Goal: Transaction & Acquisition: Purchase product/service

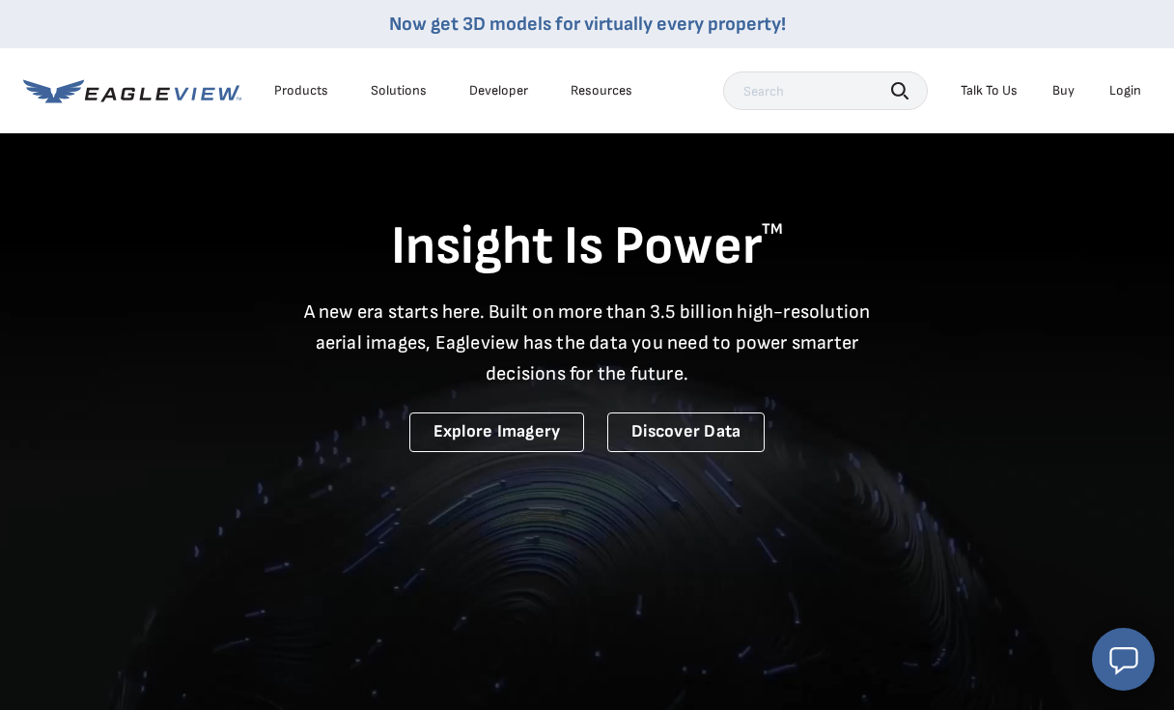
scroll to position [2, 0]
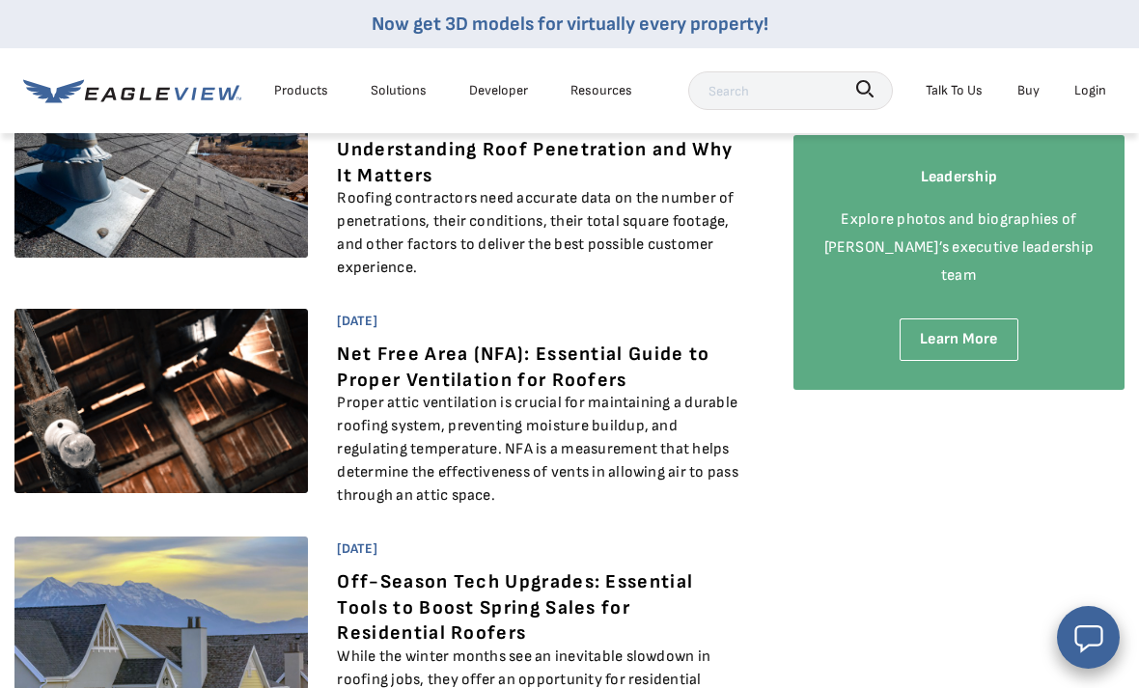
scroll to position [269, 0]
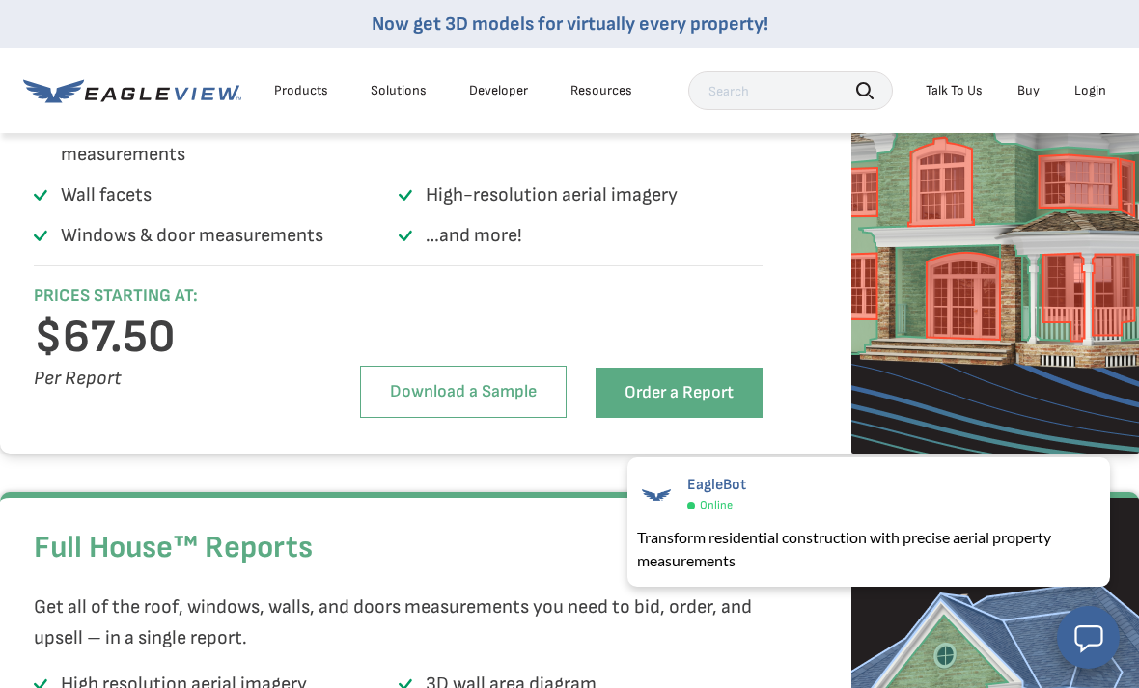
scroll to position [3440, 0]
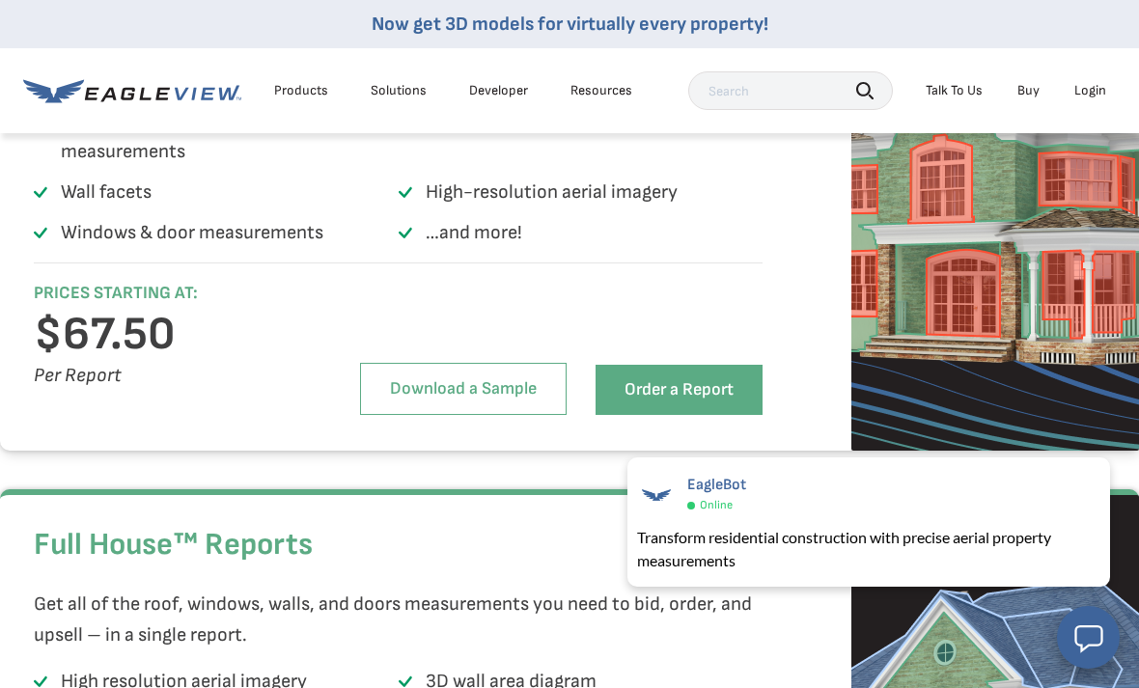
click at [693, 415] on link "Order a Report" at bounding box center [679, 390] width 167 height 50
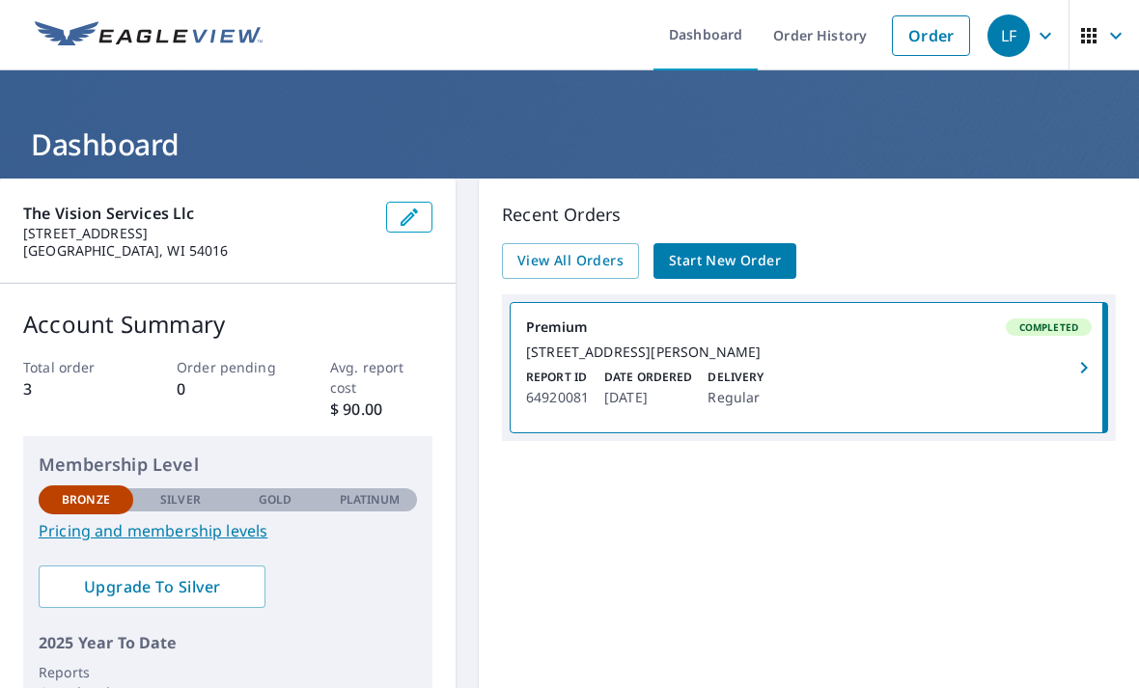
click at [745, 254] on span "Start New Order" at bounding box center [725, 261] width 112 height 24
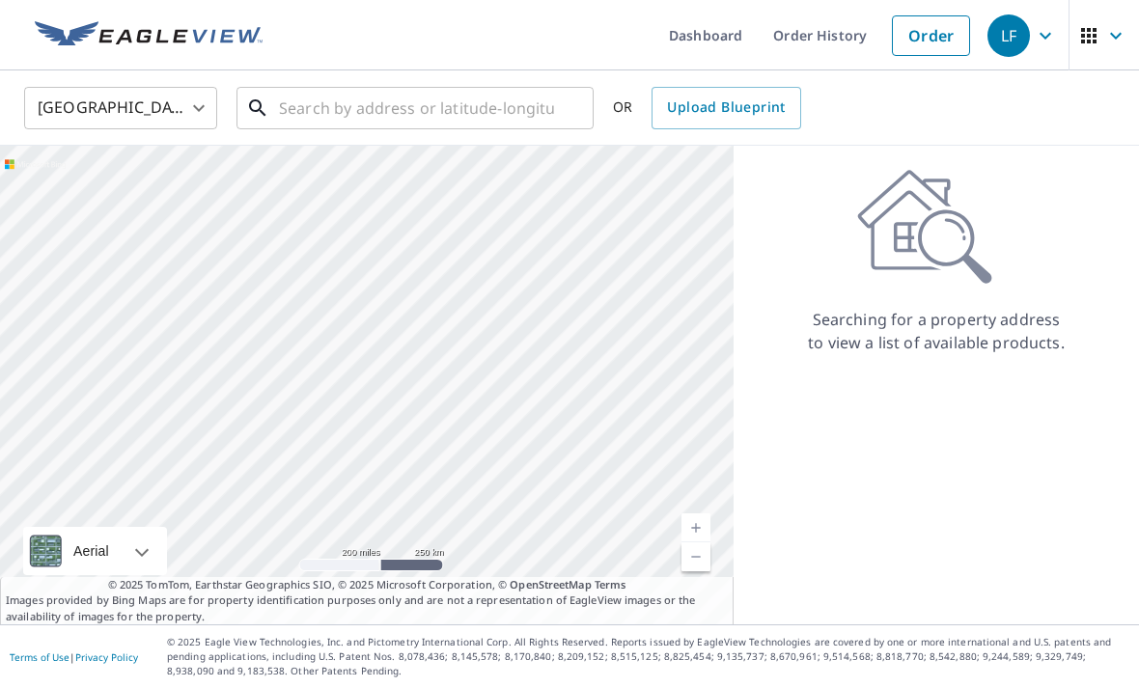
click at [427, 109] on input "text" at bounding box center [416, 108] width 275 height 54
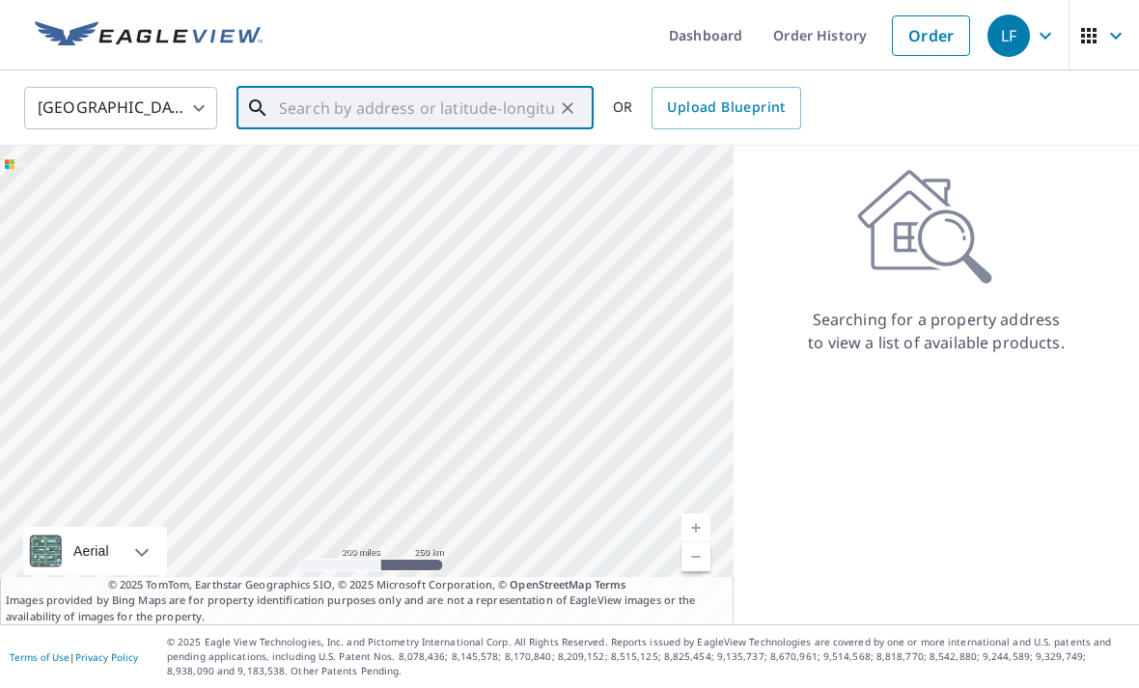
click at [385, 121] on input "text" at bounding box center [416, 108] width 275 height 54
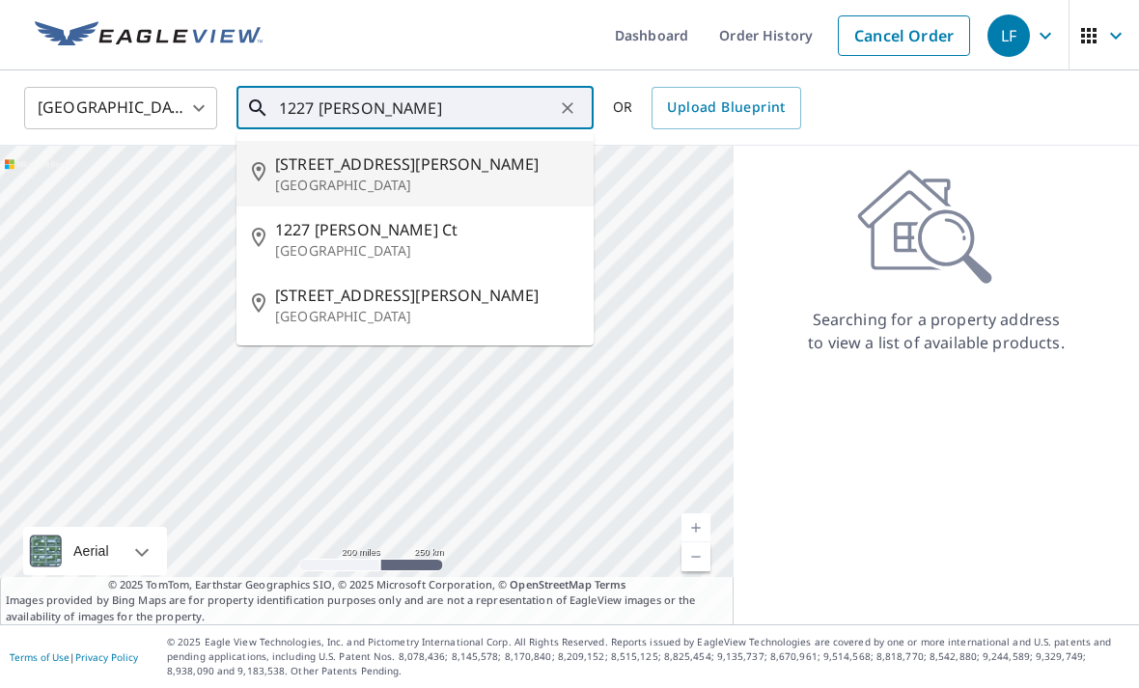
click at [362, 173] on span "1227 Daniels Ave" at bounding box center [426, 164] width 303 height 23
type input "1227 Daniels Ave Altoona, WI 54720"
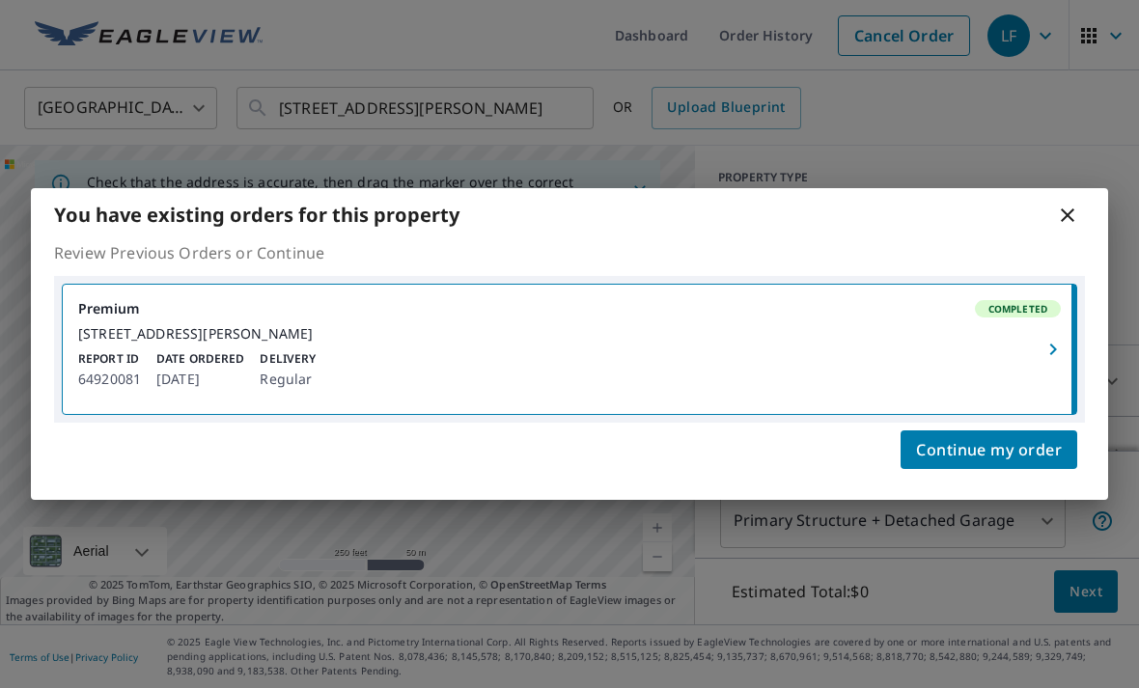
click at [1055, 462] on span "Continue my order" at bounding box center [989, 449] width 146 height 27
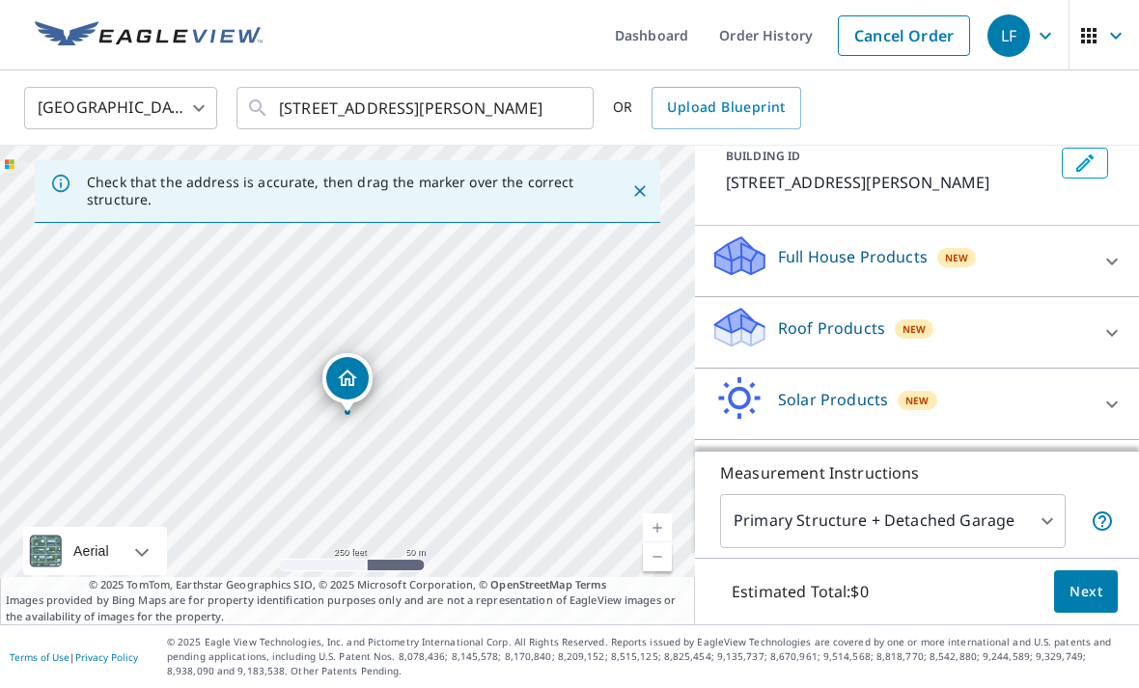
scroll to position [119, 0]
click at [1014, 587] on body "LF LF Dashboard Order History Cancel Order LF United States US ​ 1227 Daniels A…" at bounding box center [569, 344] width 1139 height 688
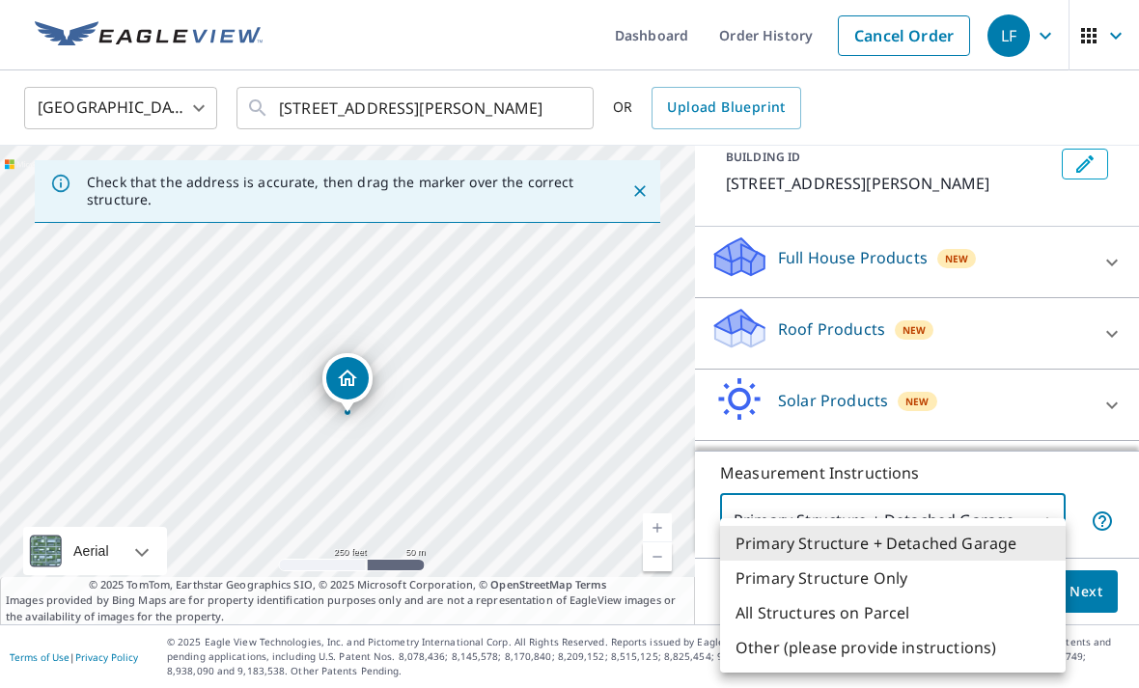
click at [1024, 268] on div at bounding box center [569, 344] width 1139 height 688
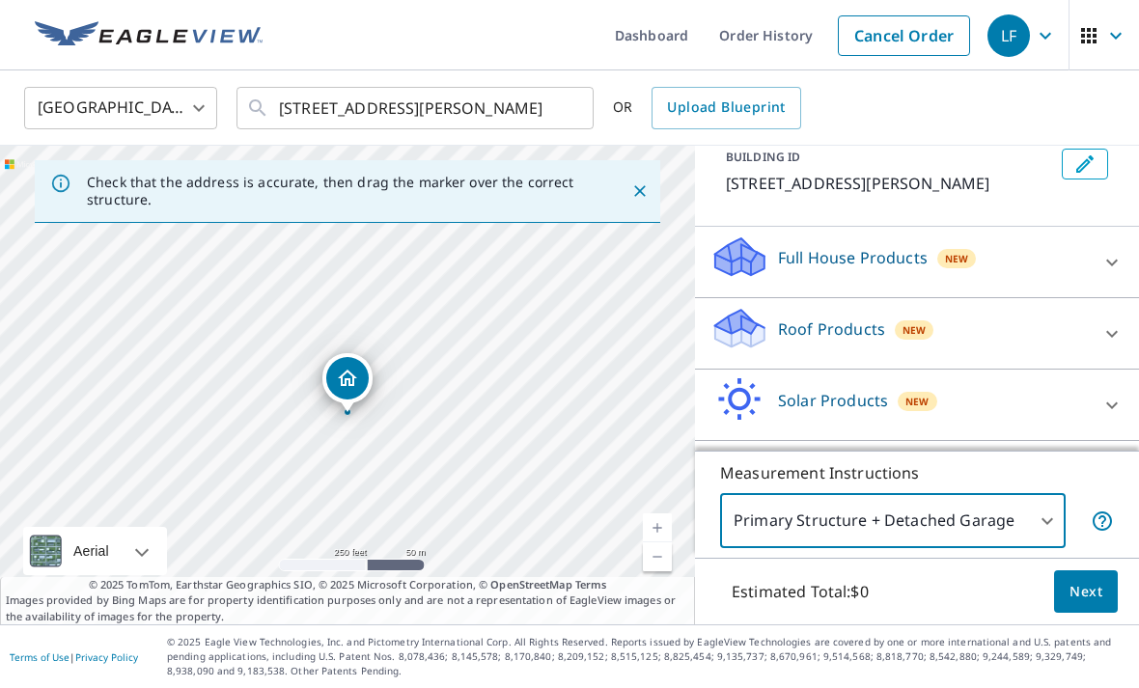
click at [1001, 327] on div "Roof Products New" at bounding box center [900, 333] width 378 height 55
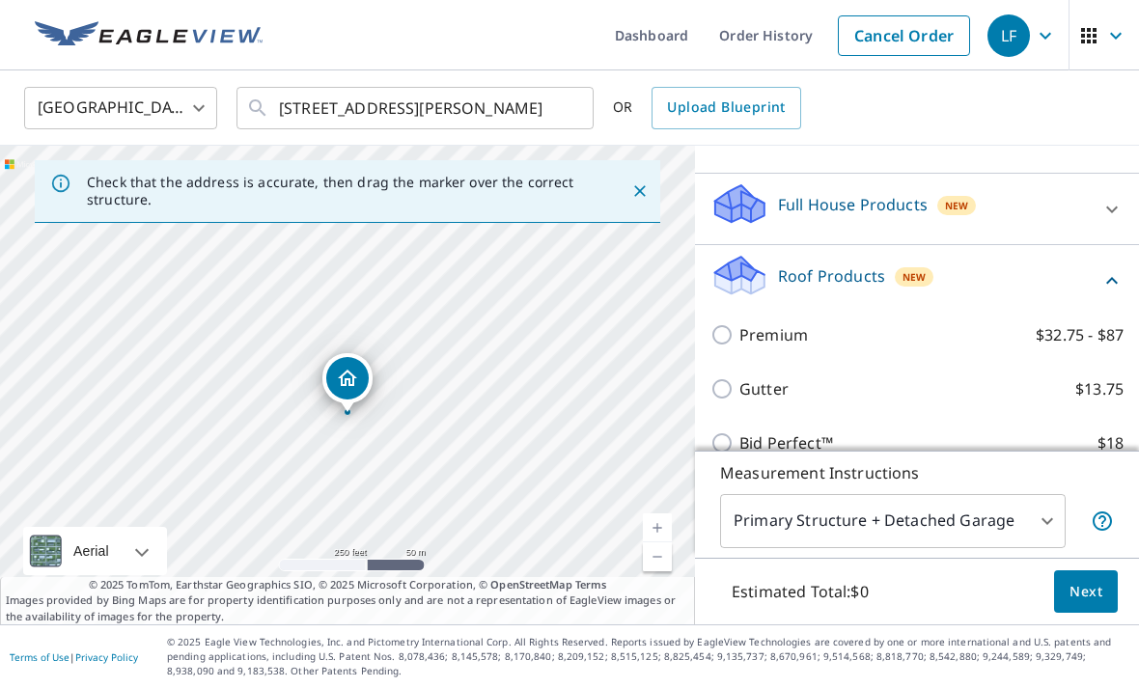
scroll to position [143, 0]
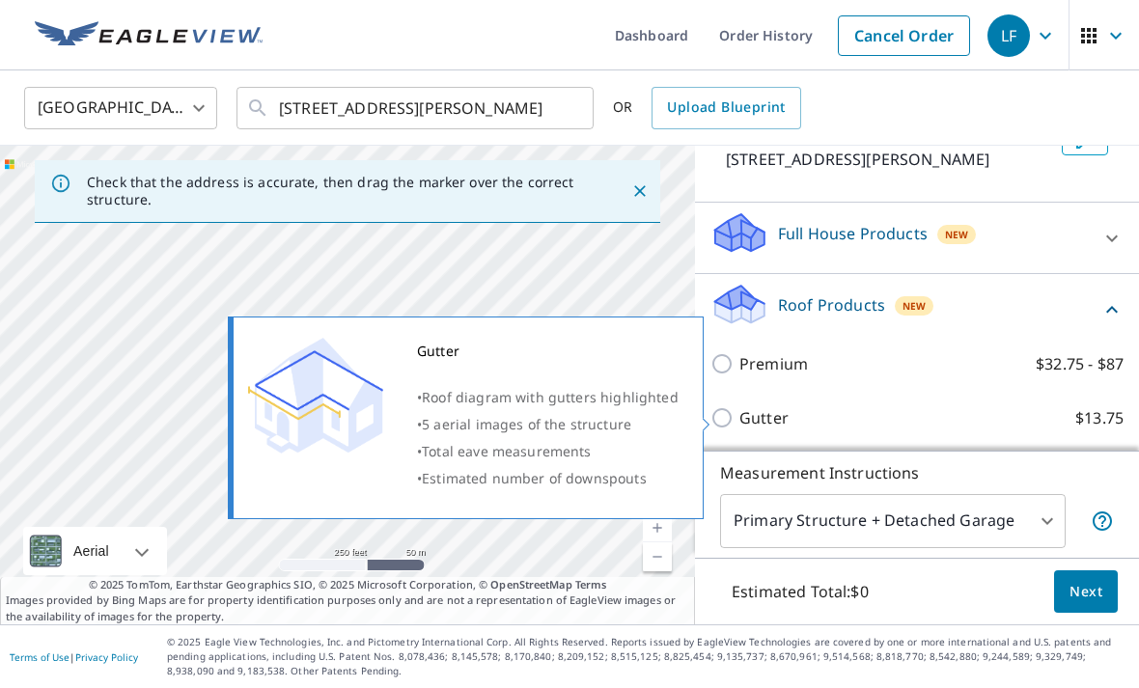
click at [919, 237] on p "Full House Products" at bounding box center [853, 233] width 150 height 23
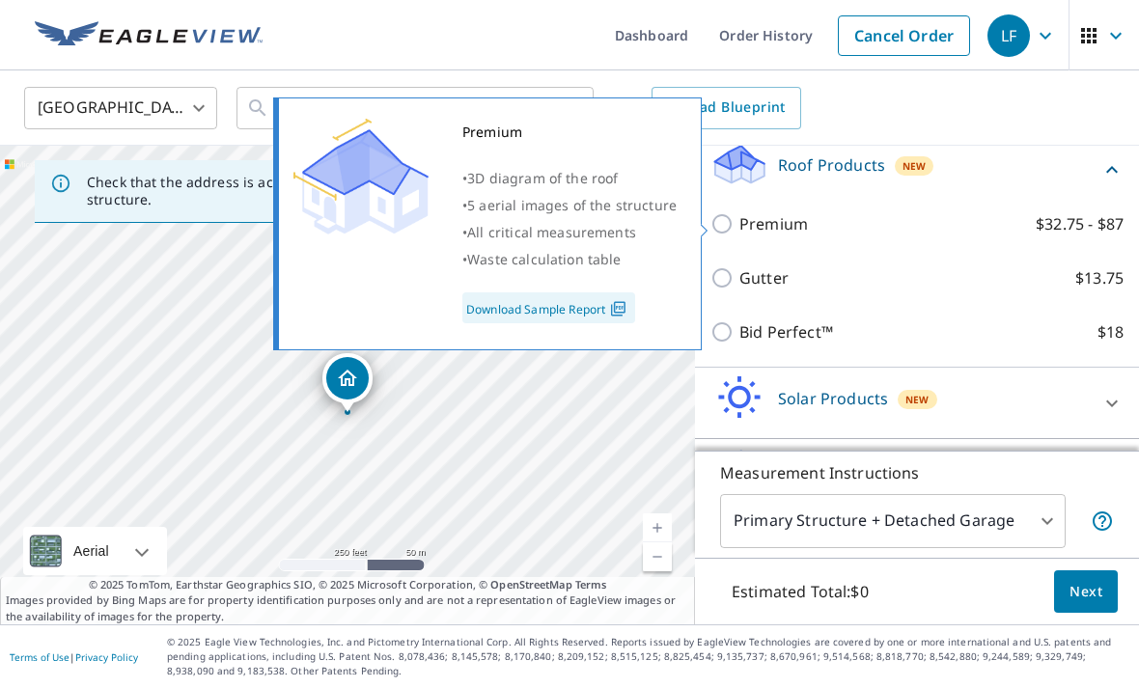
scroll to position [335, 0]
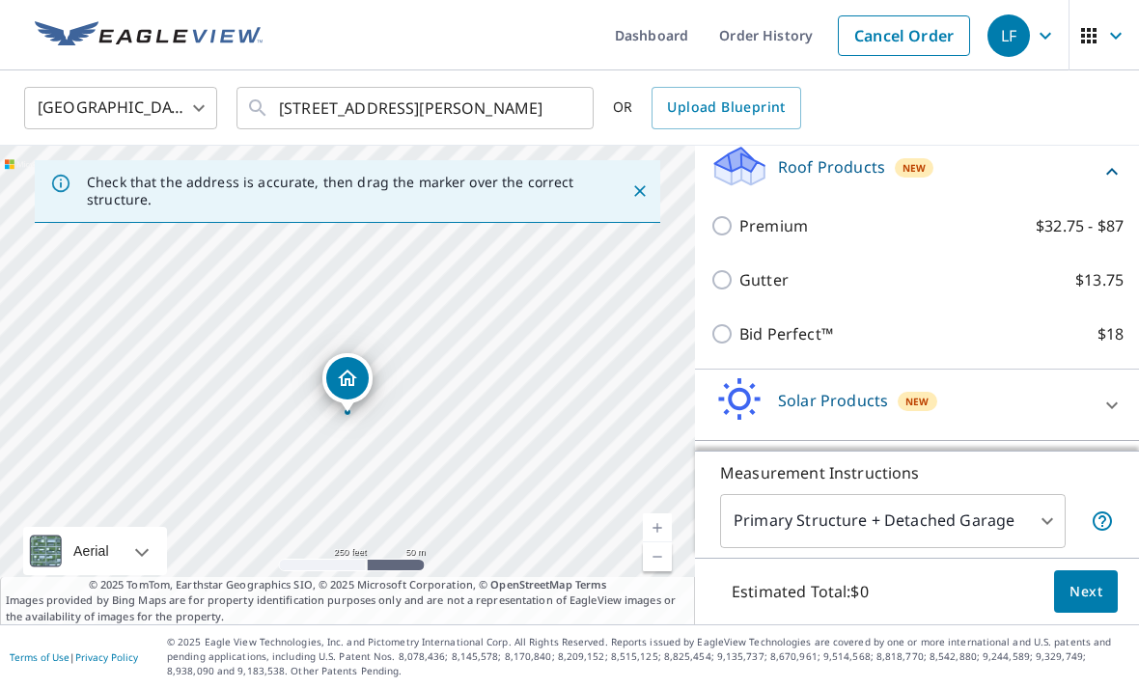
click at [853, 470] on p "Walls Products" at bounding box center [833, 472] width 111 height 23
click at [849, 471] on p "Walls Products" at bounding box center [833, 472] width 111 height 23
click at [1097, 173] on div "Roof Products New" at bounding box center [906, 171] width 390 height 55
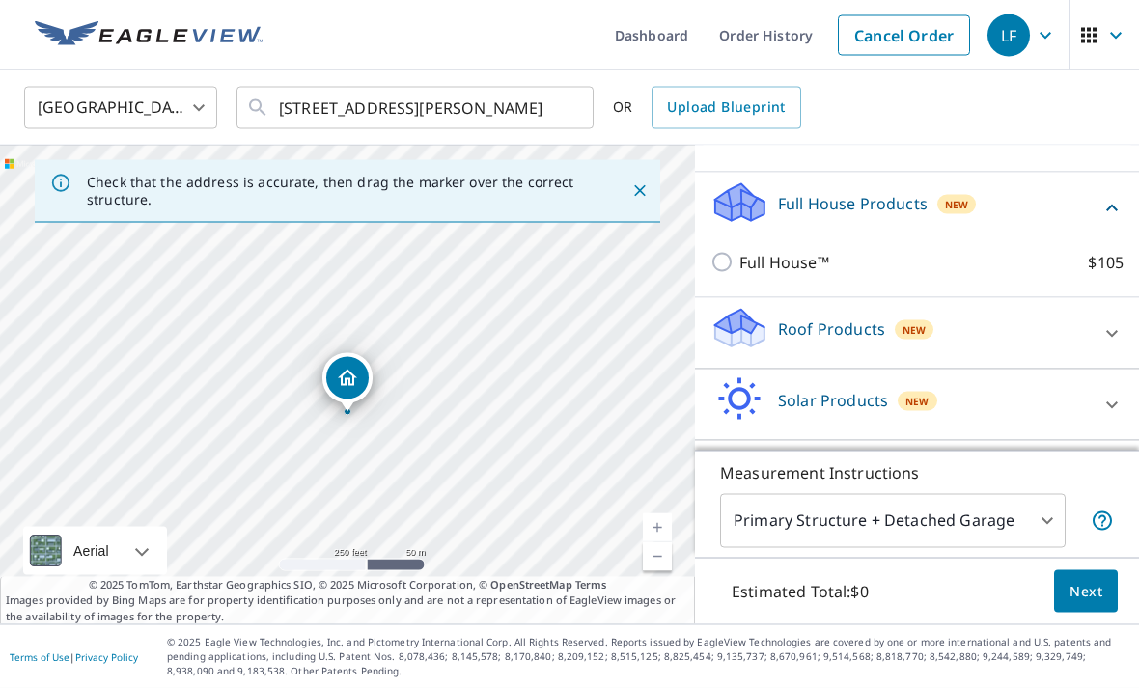
scroll to position [62, 0]
click at [1095, 454] on div at bounding box center [1112, 477] width 46 height 46
click at [1006, 449] on div "Walls Products New" at bounding box center [906, 476] width 390 height 55
click at [995, 449] on div "Walls Products New" at bounding box center [900, 476] width 378 height 55
click at [733, 251] on input "Full House™ $105" at bounding box center [725, 262] width 29 height 23
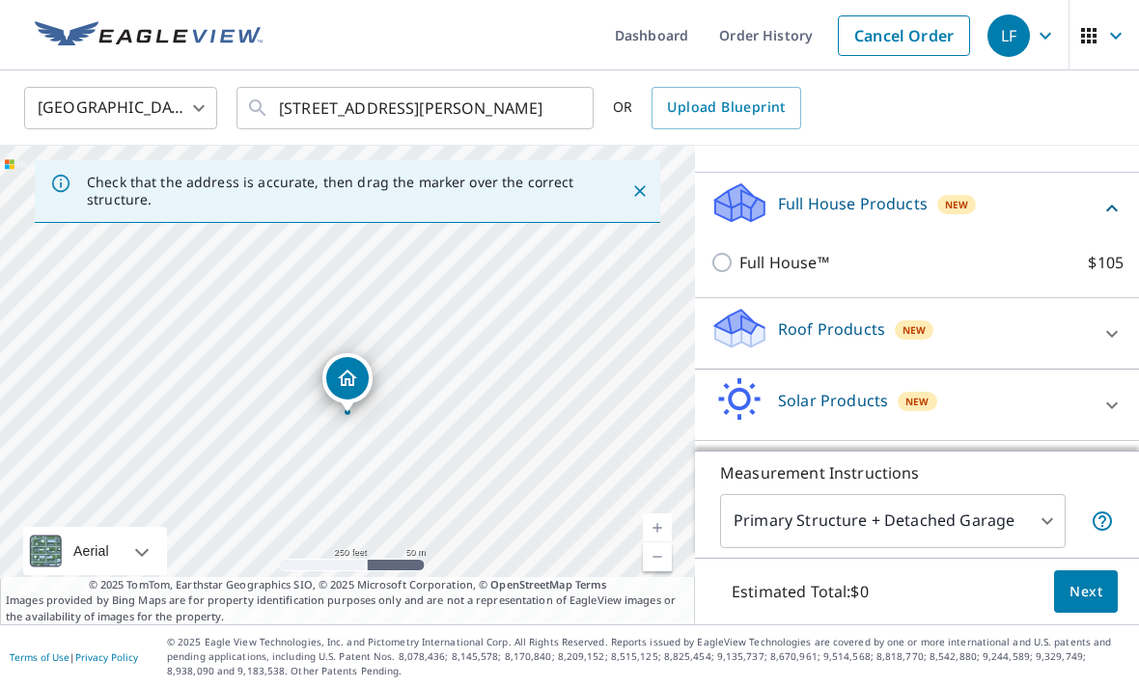
checkbox input "true"
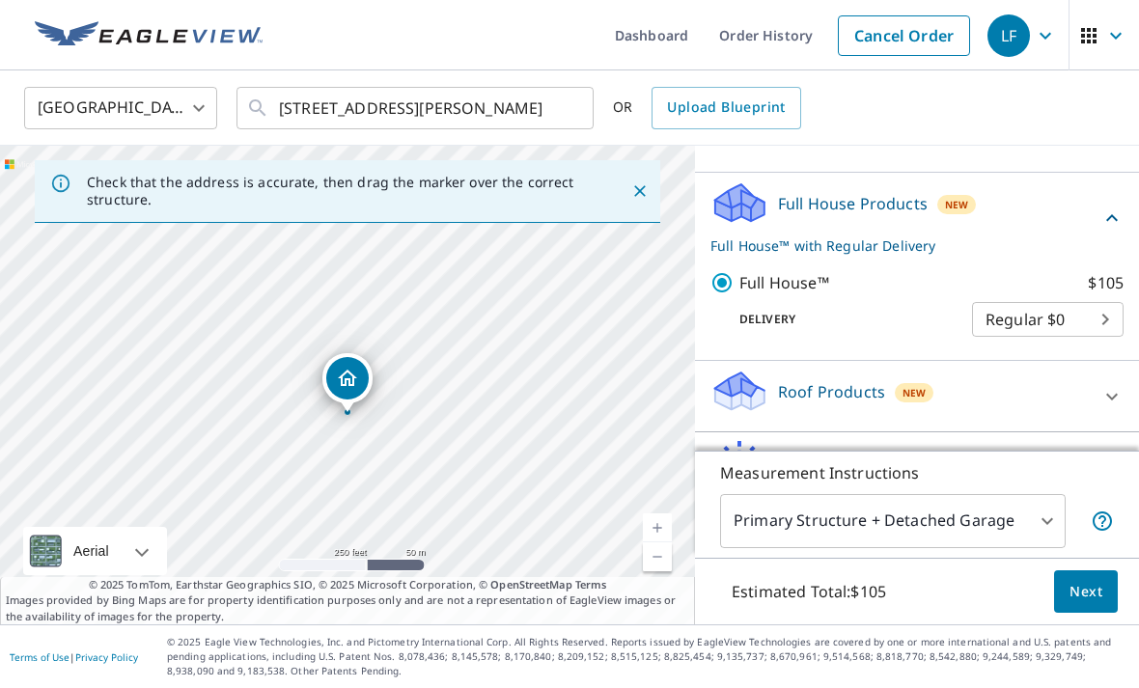
click at [1094, 253] on body "LF LF Dashboard Order History Cancel Order LF United States US ​ 1227 Daniels A…" at bounding box center [569, 344] width 1139 height 688
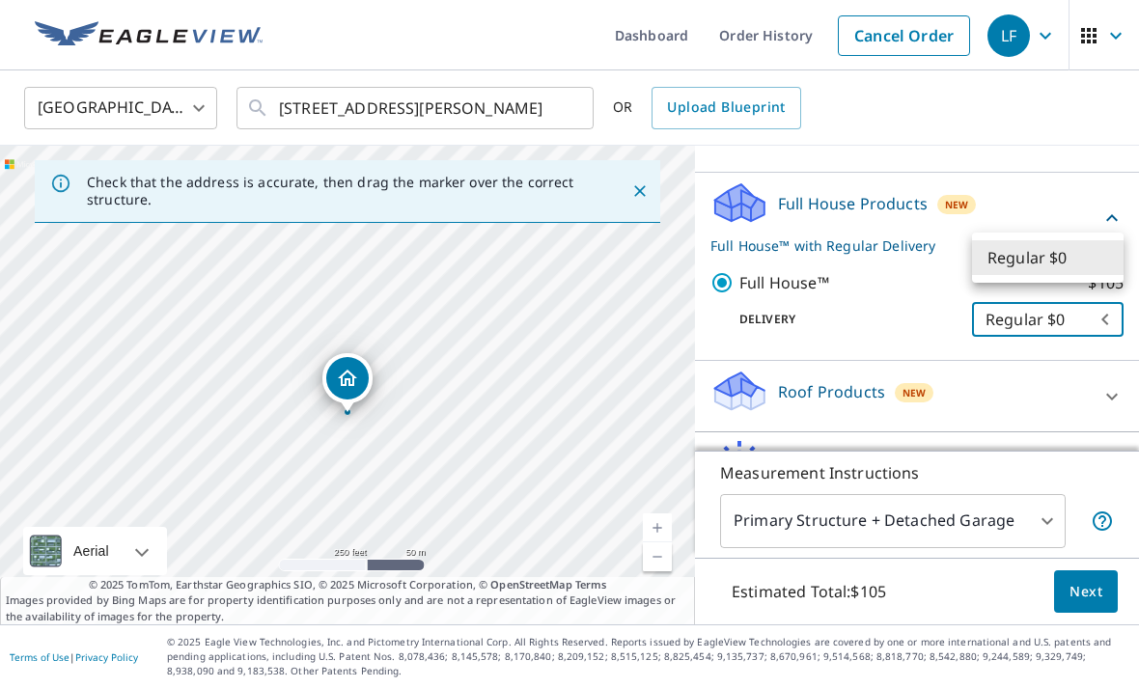
click at [1069, 258] on li "Regular $0" at bounding box center [1048, 257] width 152 height 35
click at [1110, 263] on body "LF LF Dashboard Order History Cancel Order LF United States US ​ 1227 Daniels A…" at bounding box center [569, 344] width 1139 height 688
click at [1106, 264] on li "Regular $0" at bounding box center [1048, 257] width 152 height 35
click at [1086, 264] on body "LF LF Dashboard Order History Cancel Order LF United States US ​ 1227 Daniels A…" at bounding box center [569, 344] width 1139 height 688
click at [776, 239] on div at bounding box center [569, 344] width 1139 height 688
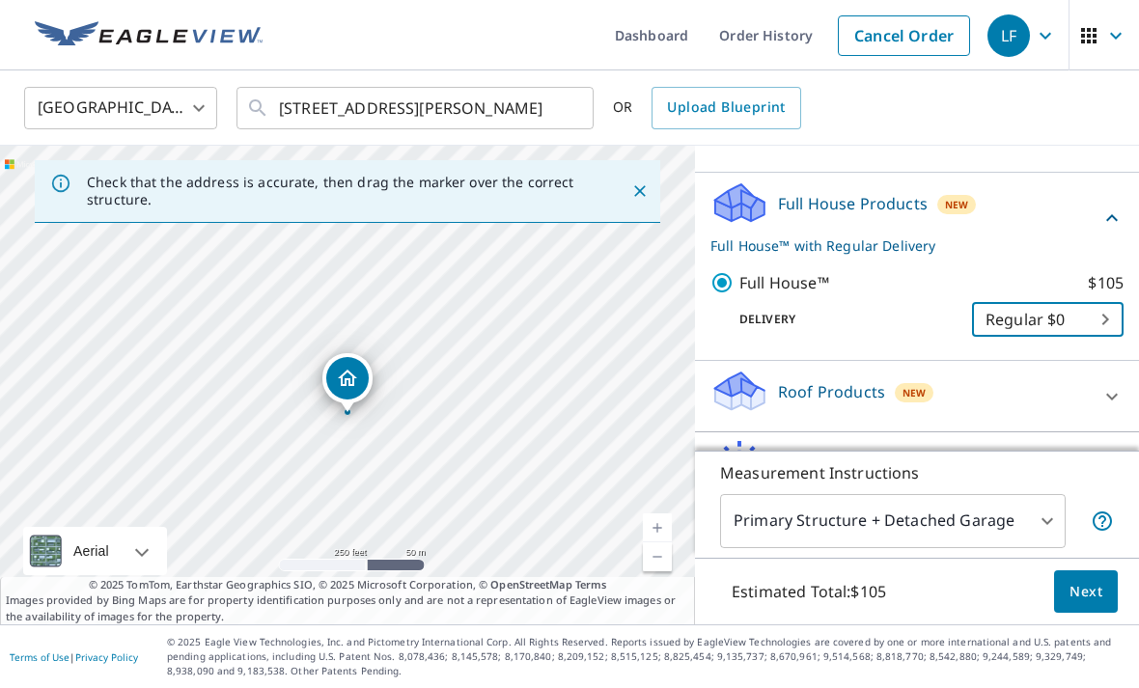
click at [812, 311] on p "Delivery" at bounding box center [842, 319] width 262 height 17
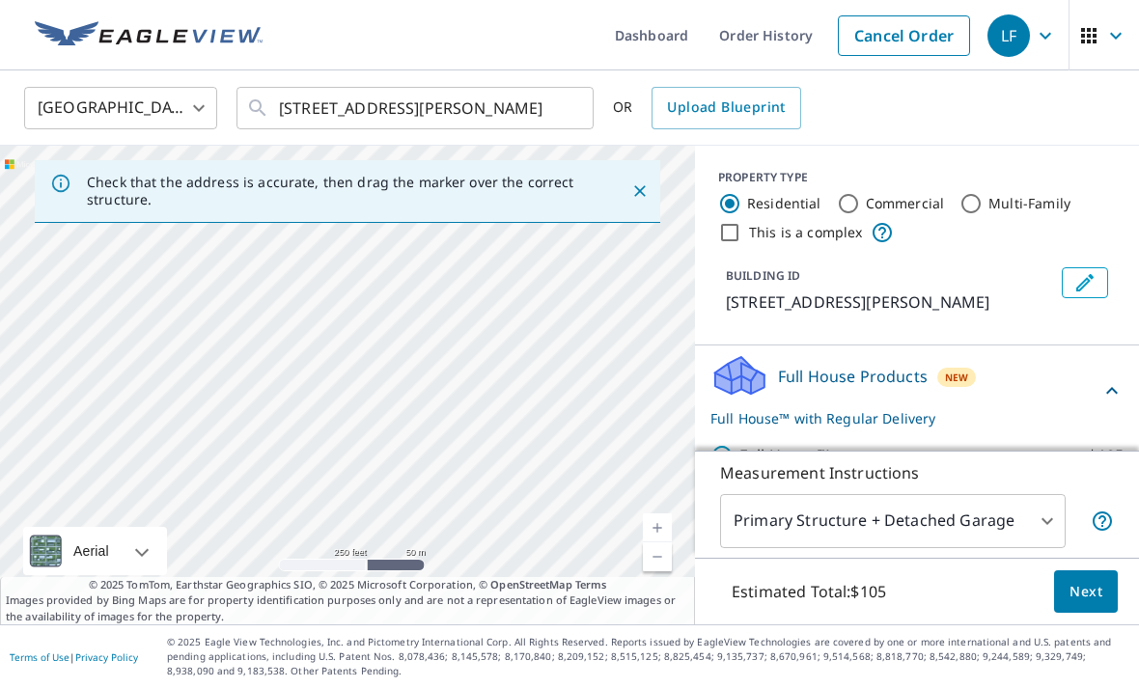
scroll to position [0, 0]
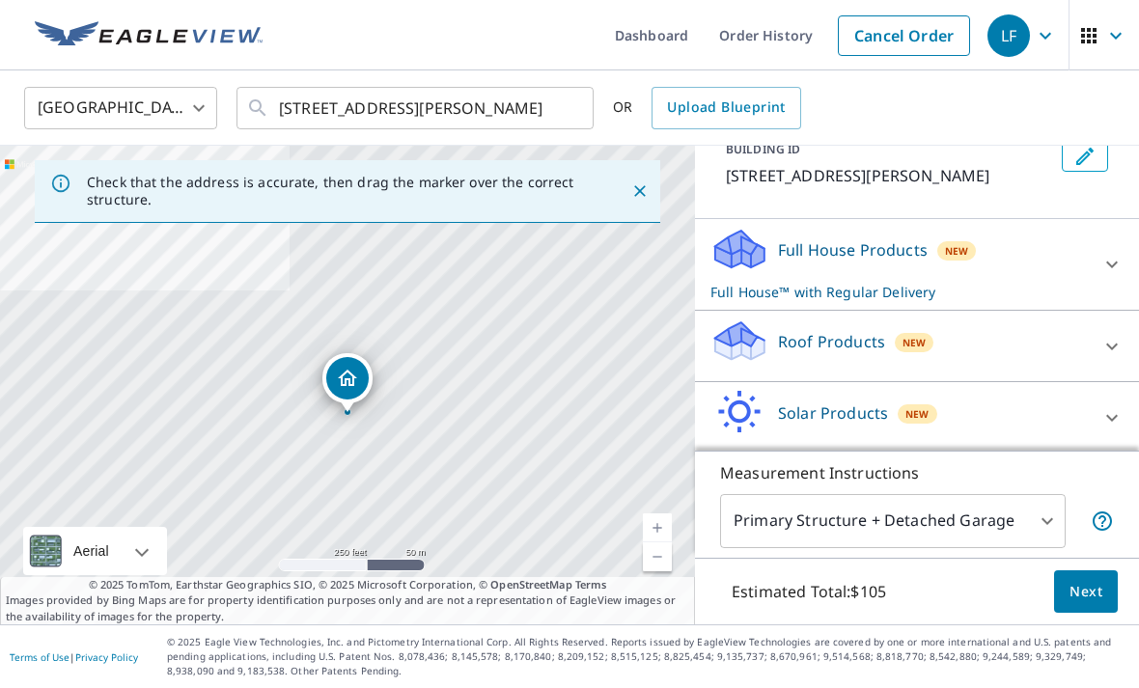
scroll to position [128, 0]
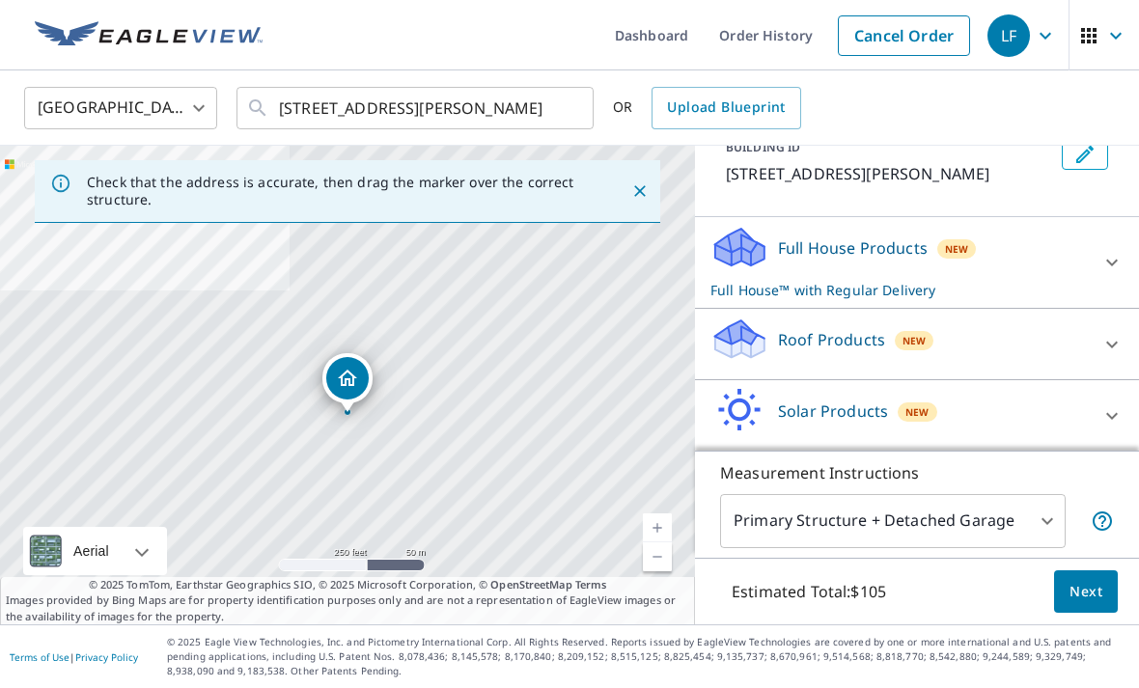
click at [1038, 261] on div "Full House Products New Full House™ with Regular Delivery" at bounding box center [900, 262] width 378 height 75
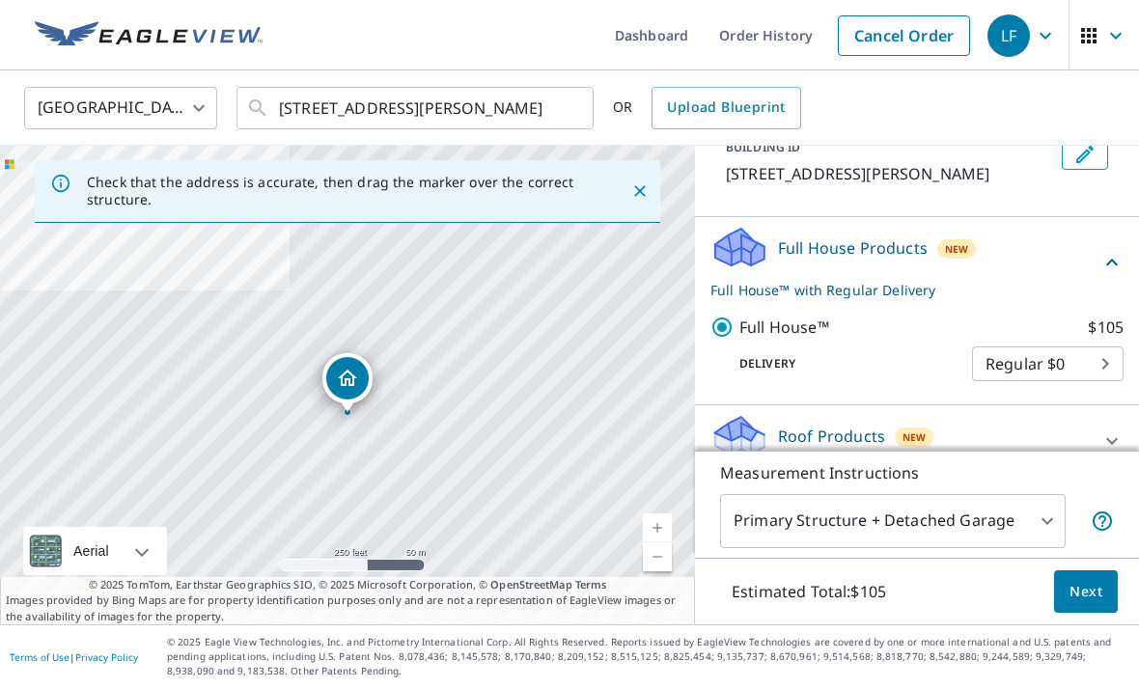
click at [1102, 360] on body "LF LF Dashboard Order History Cancel Order LF United States US ​ 1227 Daniels A…" at bounding box center [569, 344] width 1139 height 688
click at [1073, 360] on li "Regular $0" at bounding box center [1048, 364] width 152 height 35
click at [1090, 369] on body "LF LF Dashboard Order History Cancel Order LF United States US ​ 1227 Daniels A…" at bounding box center [569, 344] width 1139 height 688
click at [1076, 409] on div at bounding box center [569, 344] width 1139 height 688
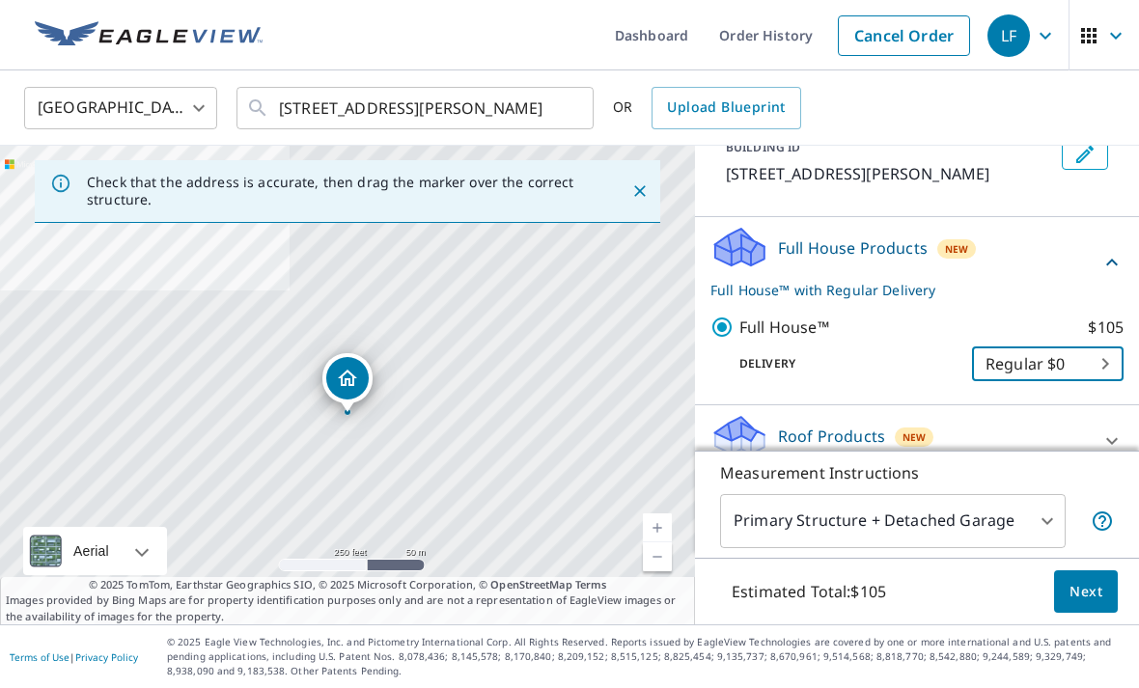
click at [1086, 350] on body "LF LF Dashboard Order History Cancel Order LF United States US ​ 1227 Daniels A…" at bounding box center [569, 344] width 1139 height 688
click at [1058, 353] on li "Regular $0" at bounding box center [1048, 358] width 152 height 35
click at [996, 281] on div at bounding box center [569, 344] width 1139 height 688
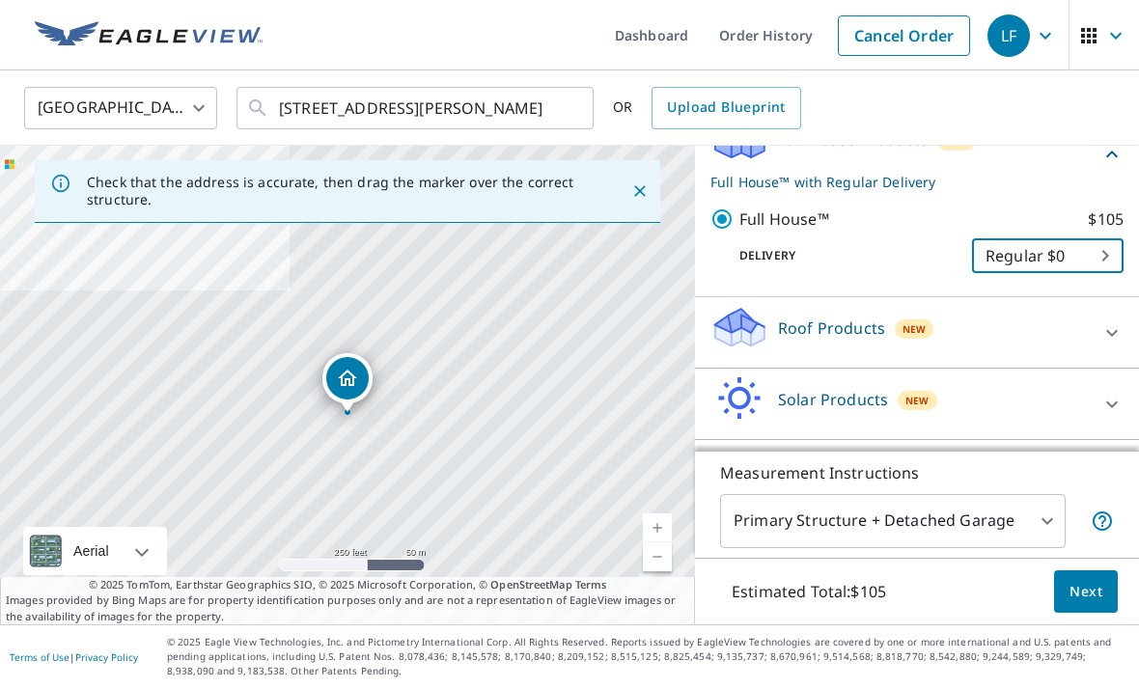
scroll to position [236, 0]
click at [1101, 604] on span "Next" at bounding box center [1086, 592] width 33 height 24
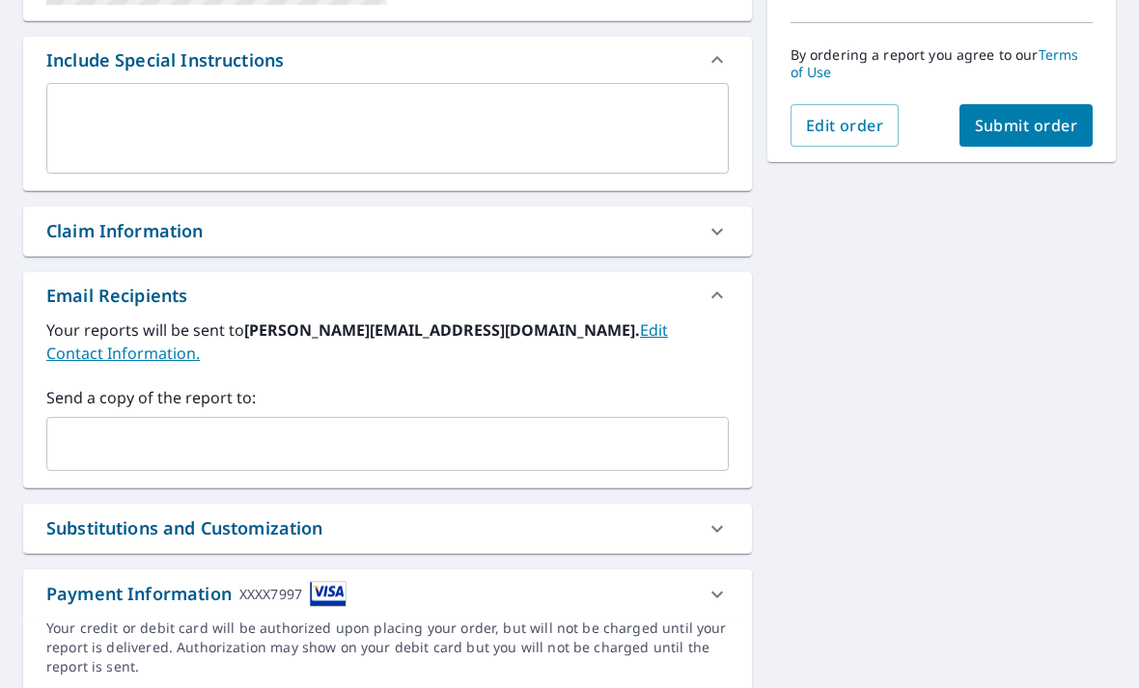
scroll to position [493, 0]
click at [534, 427] on input "text" at bounding box center [373, 445] width 636 height 37
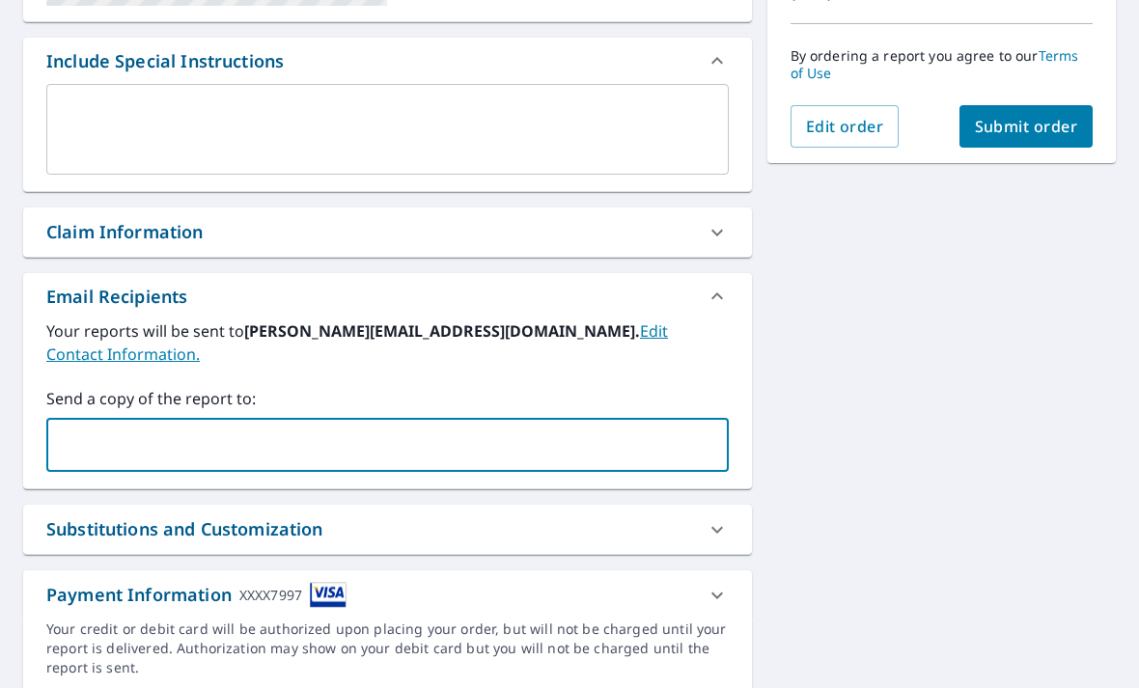
click at [485, 427] on input "text" at bounding box center [373, 445] width 636 height 37
paste input "mitch@solutionscss.com"
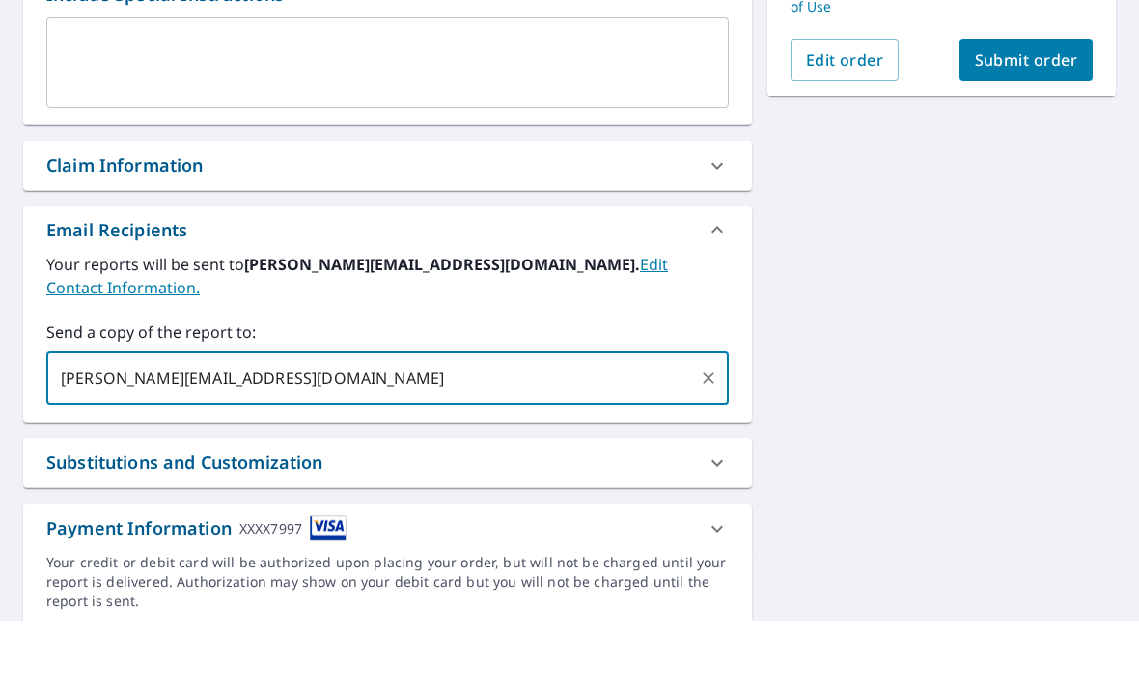
scroll to position [62, 0]
type input "mitch@solutionscss.com"
click at [717, 584] on icon at bounding box center [717, 595] width 23 height 23
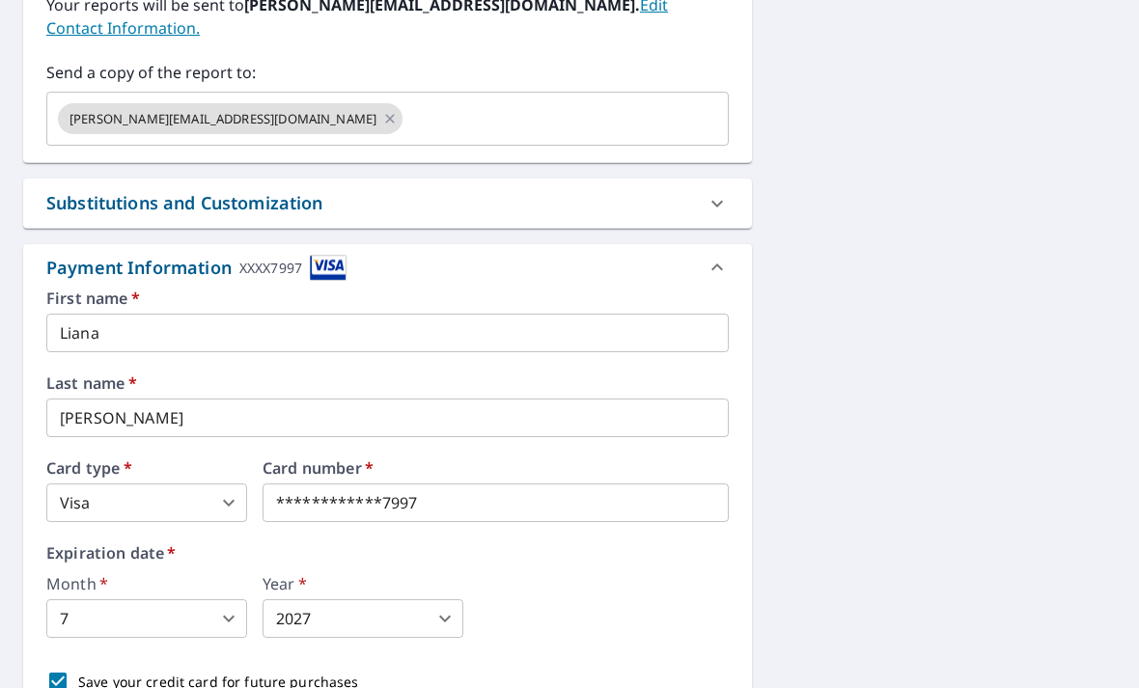
scroll to position [818, 0]
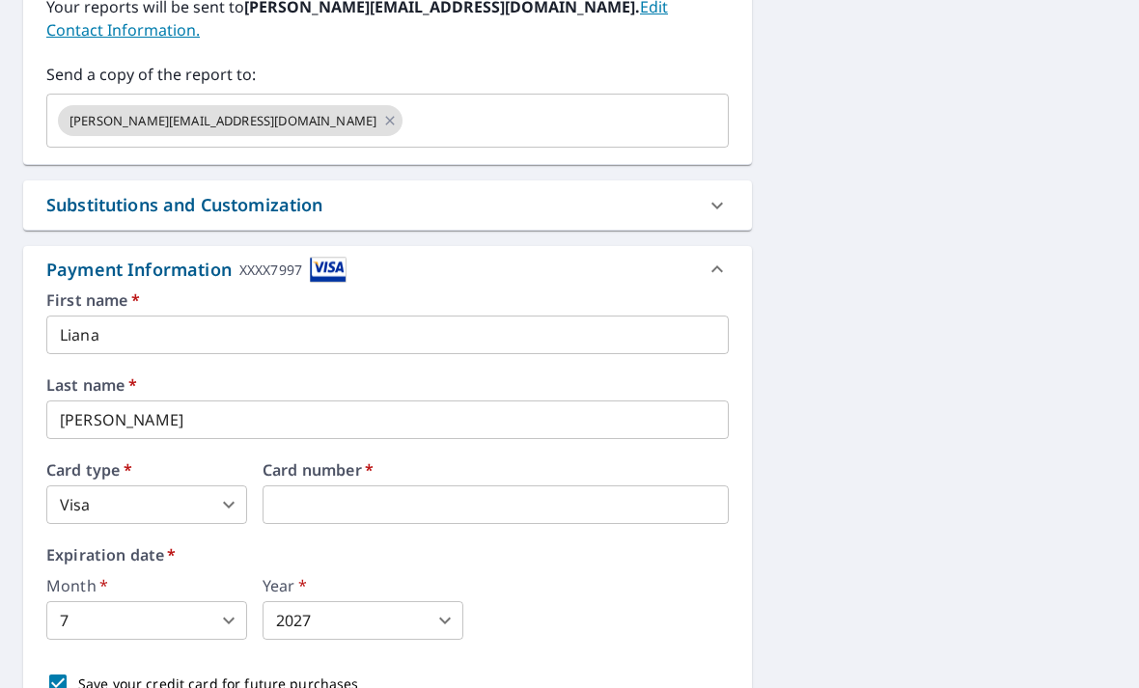
click at [379, 486] on iframe at bounding box center [496, 505] width 466 height 39
click at [189, 522] on body "LF LF Dashboard Order History Cancel Order LF Dashboard / Finalize Order Finali…" at bounding box center [569, 344] width 1139 height 688
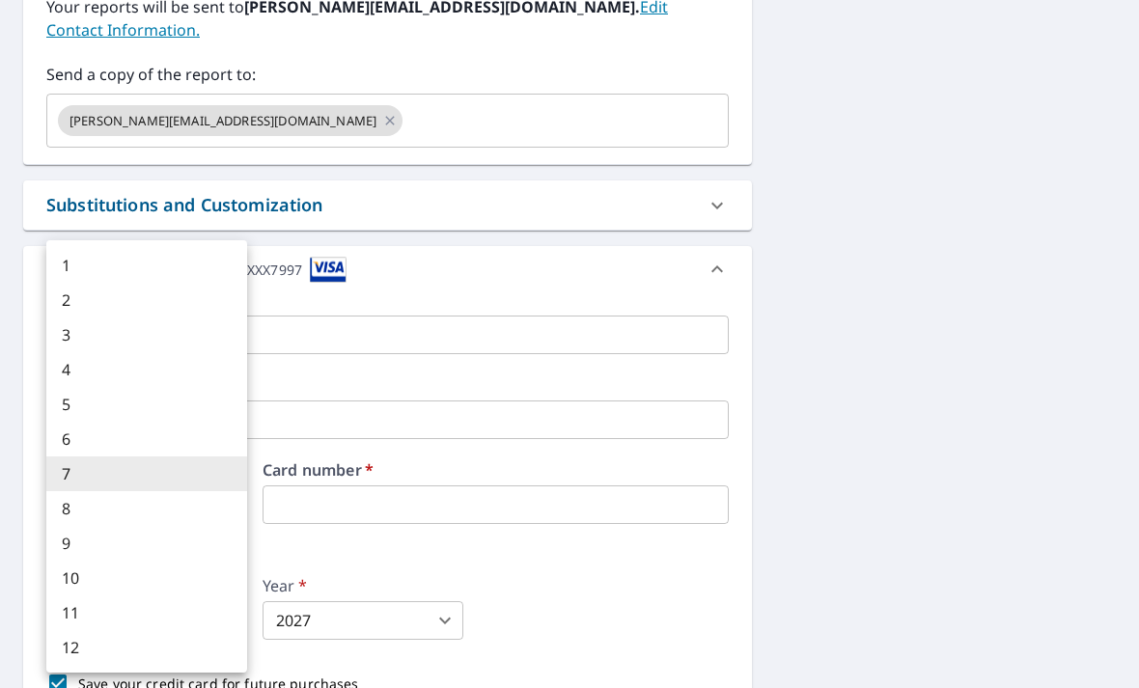
click at [90, 298] on li "2" at bounding box center [146, 300] width 201 height 35
type input "2"
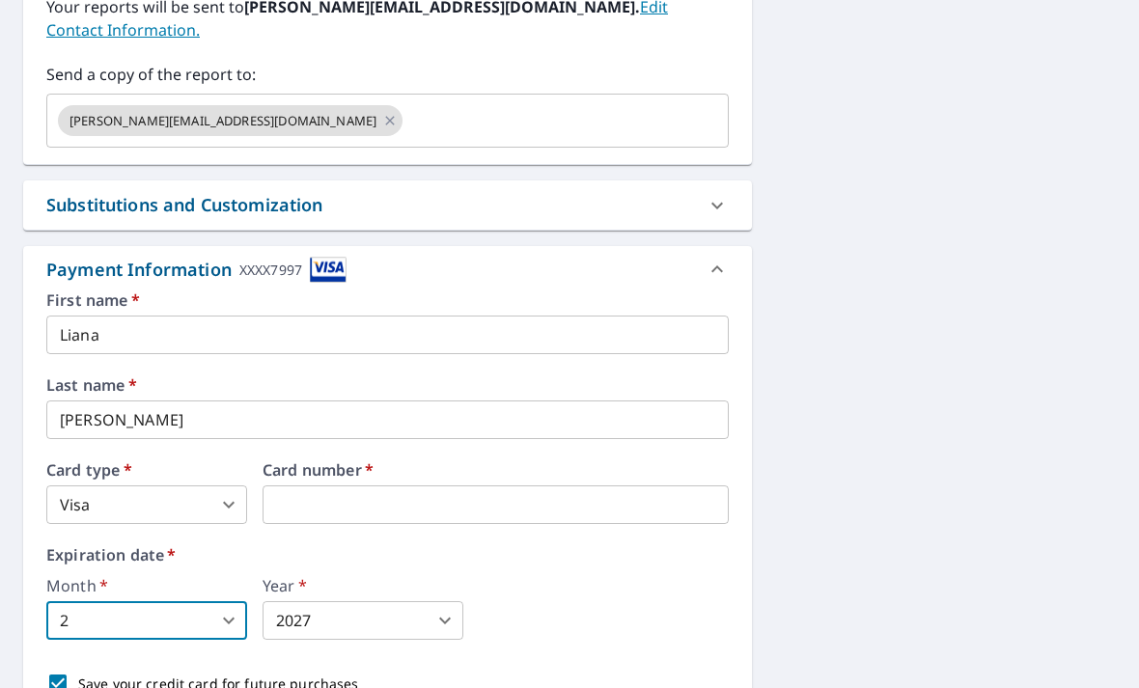
click at [397, 529] on body "LF LF Dashboard Order History Cancel Order LF Dashboard / Finalize Order Finali…" at bounding box center [569, 344] width 1139 height 688
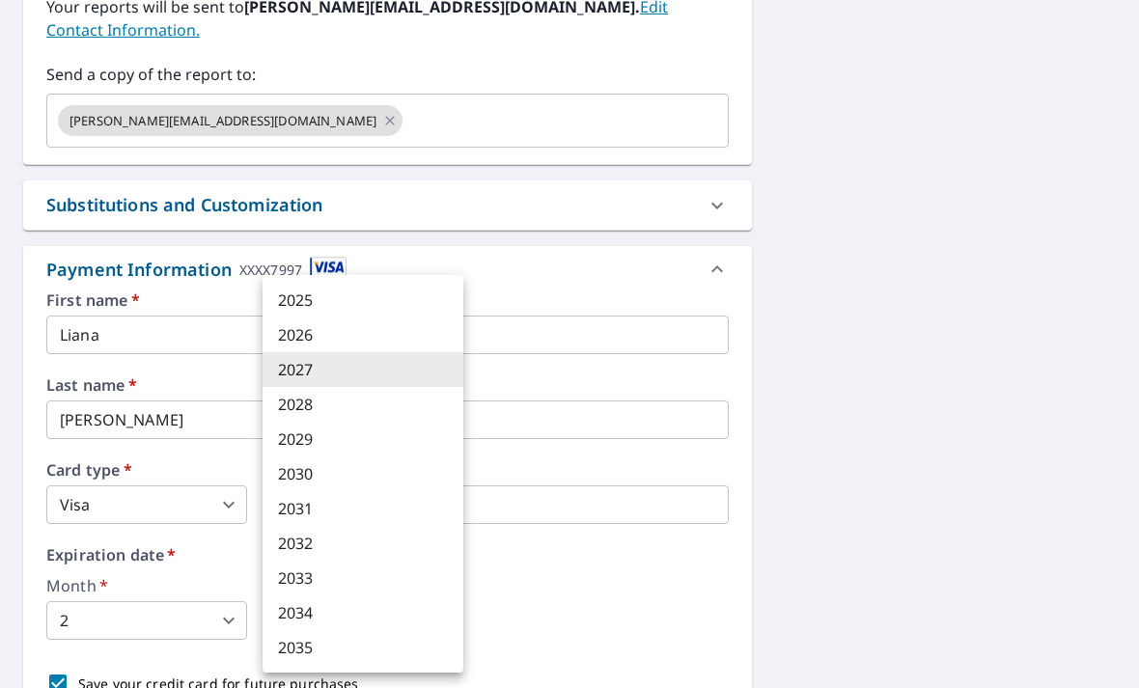
click at [336, 404] on li "2028" at bounding box center [363, 404] width 201 height 35
type input "2028"
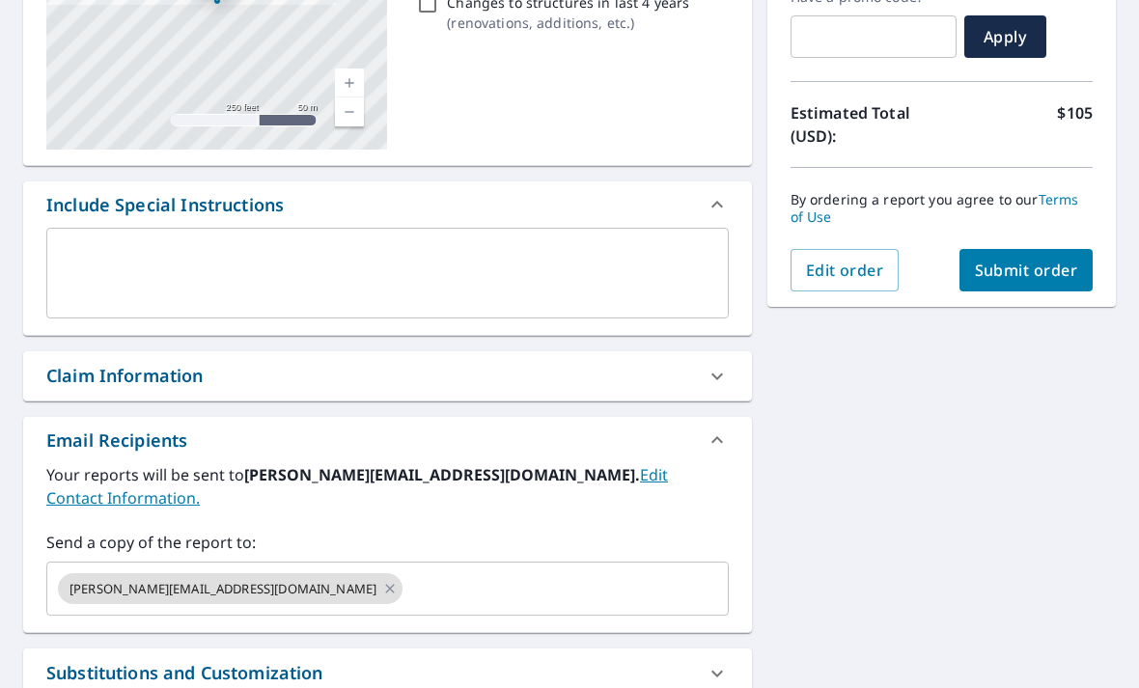
scroll to position [373, 0]
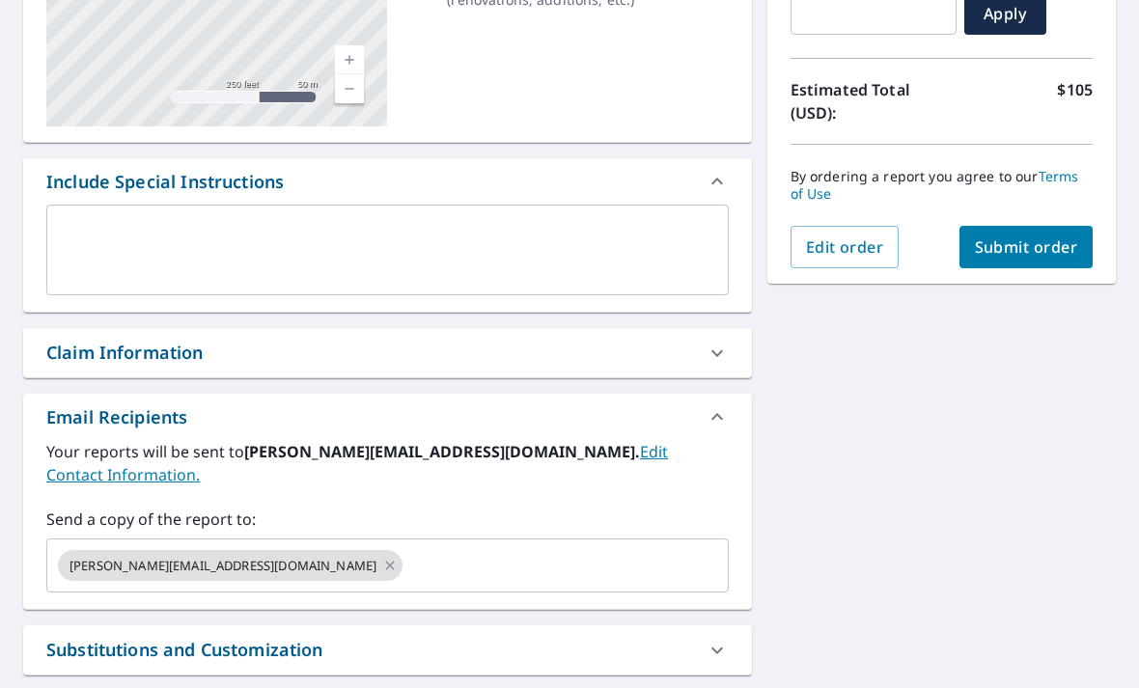
click at [1023, 247] on span "Submit order" at bounding box center [1026, 247] width 103 height 21
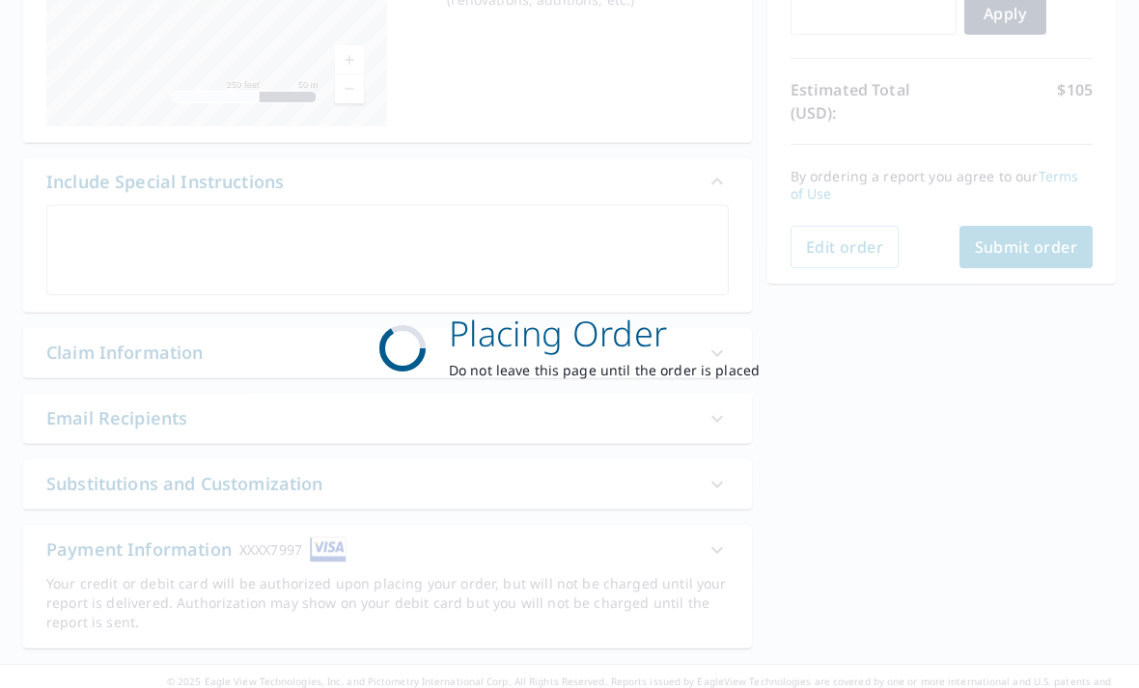
scroll to position [350, 0]
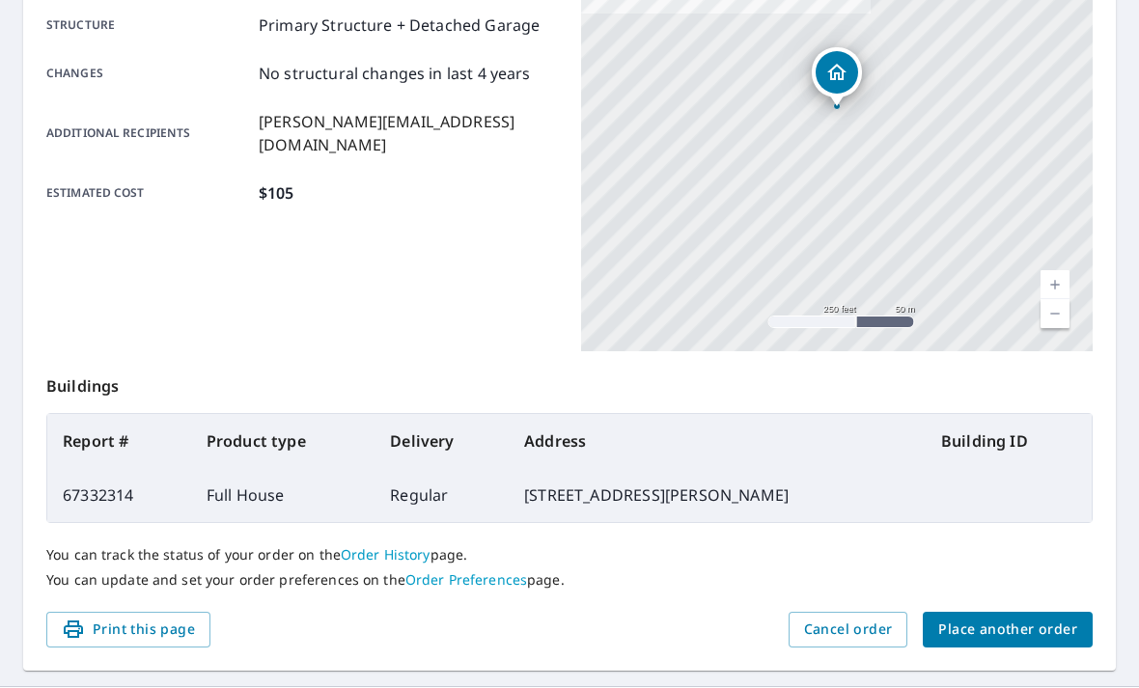
scroll to position [400, 0]
click at [156, 629] on span "Print this page" at bounding box center [128, 631] width 133 height 24
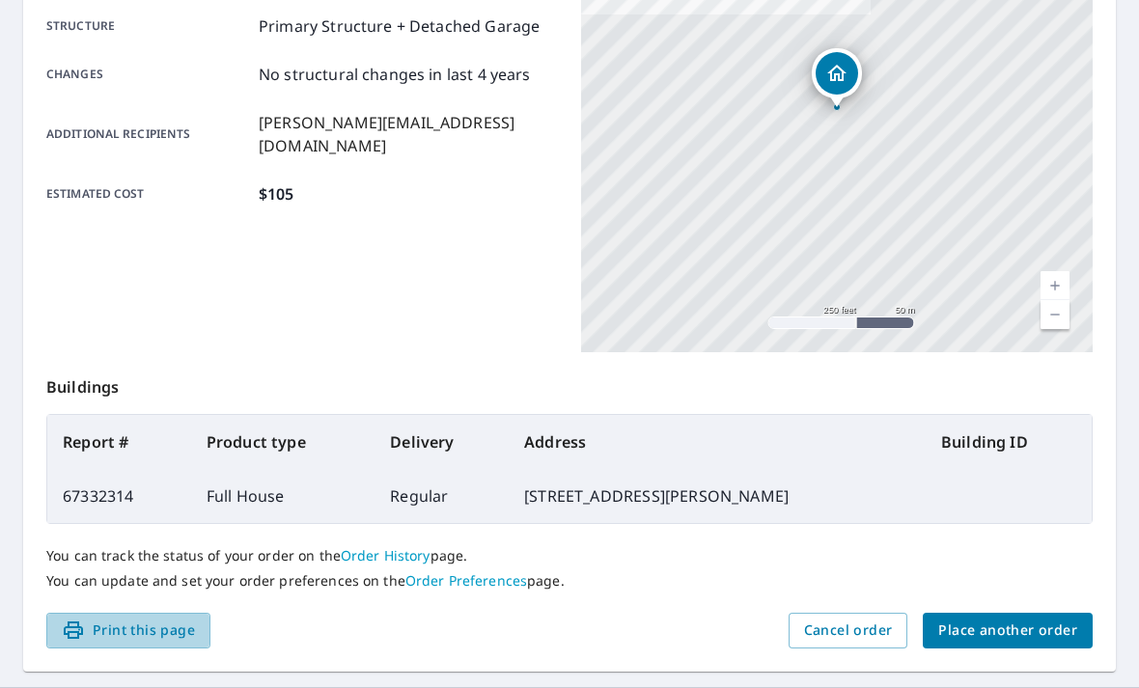
click at [132, 627] on span "Print this page" at bounding box center [128, 631] width 133 height 24
